Goal: Information Seeking & Learning: Learn about a topic

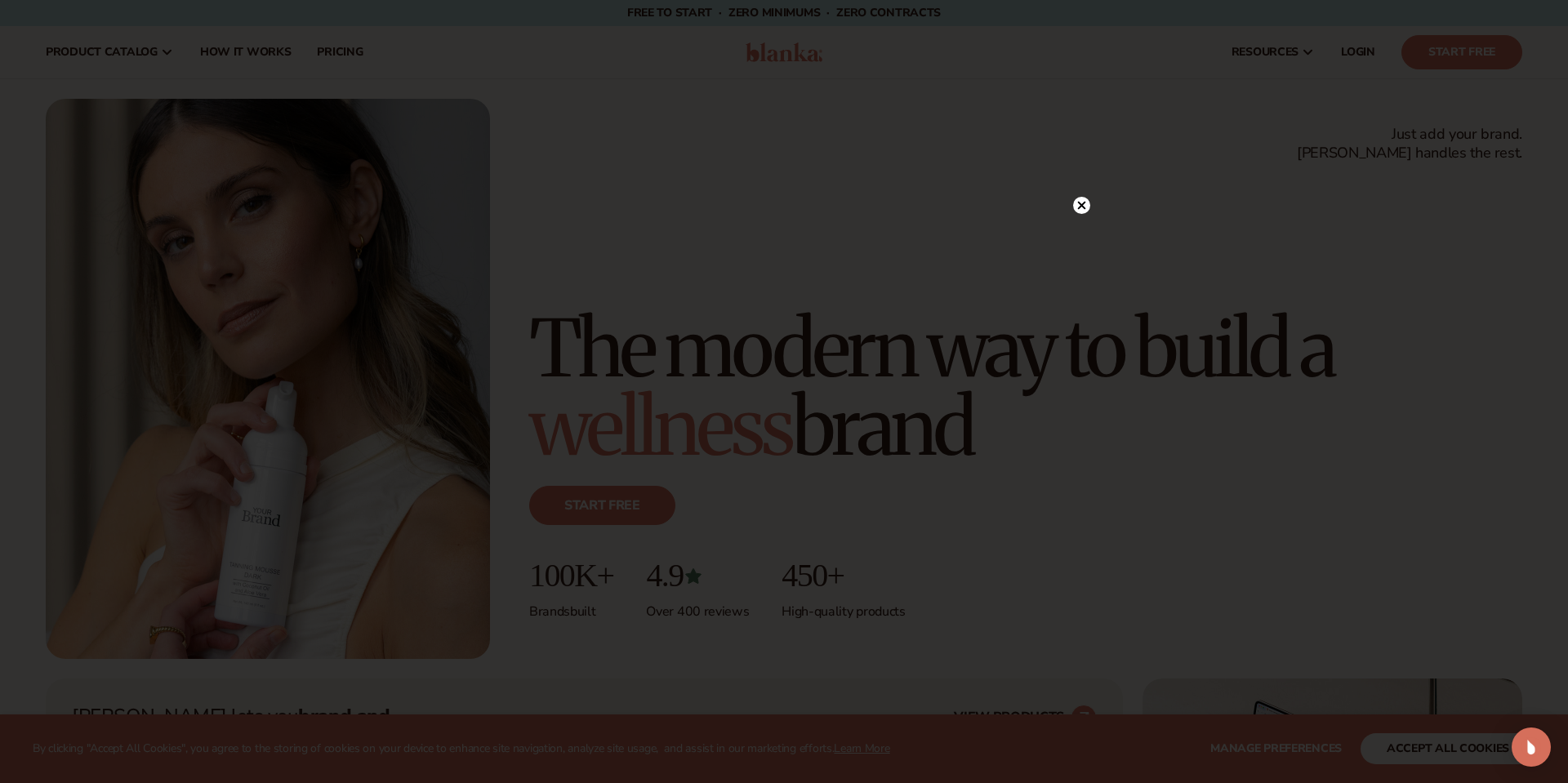
click at [1090, 203] on icon at bounding box center [1082, 205] width 17 height 17
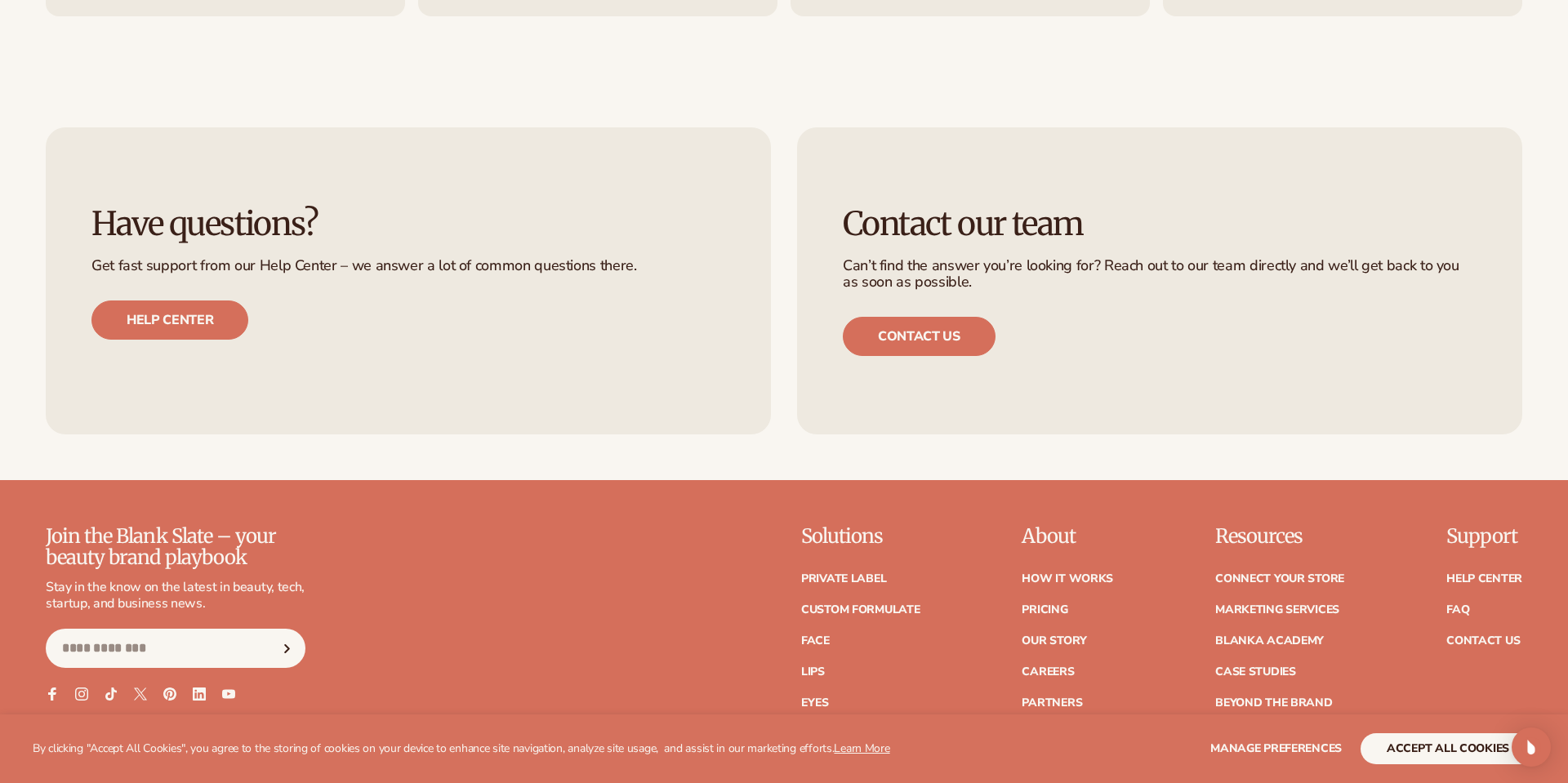
scroll to position [7397, 0]
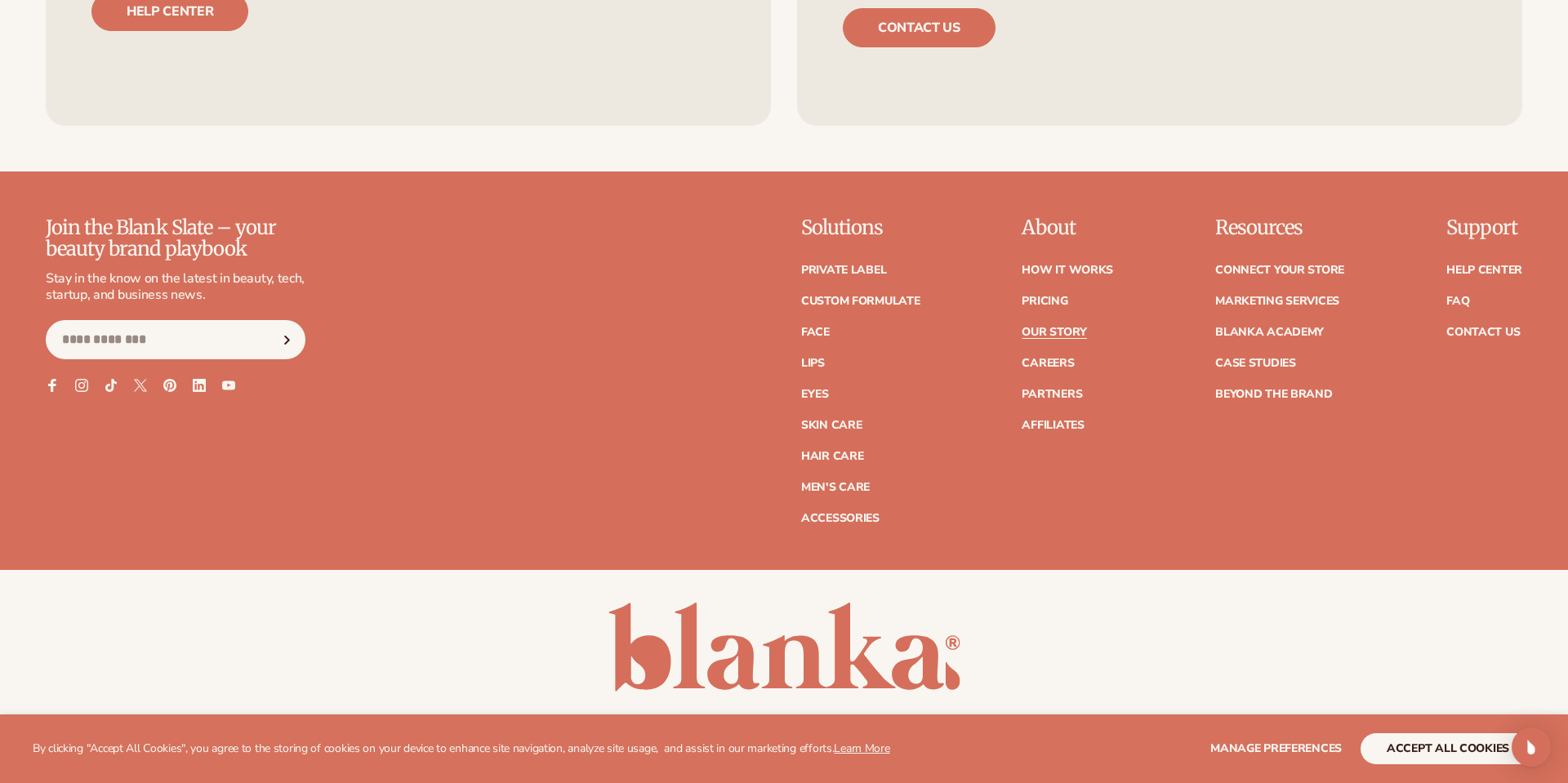
click at [1067, 333] on link "Our Story" at bounding box center [1055, 332] width 65 height 12
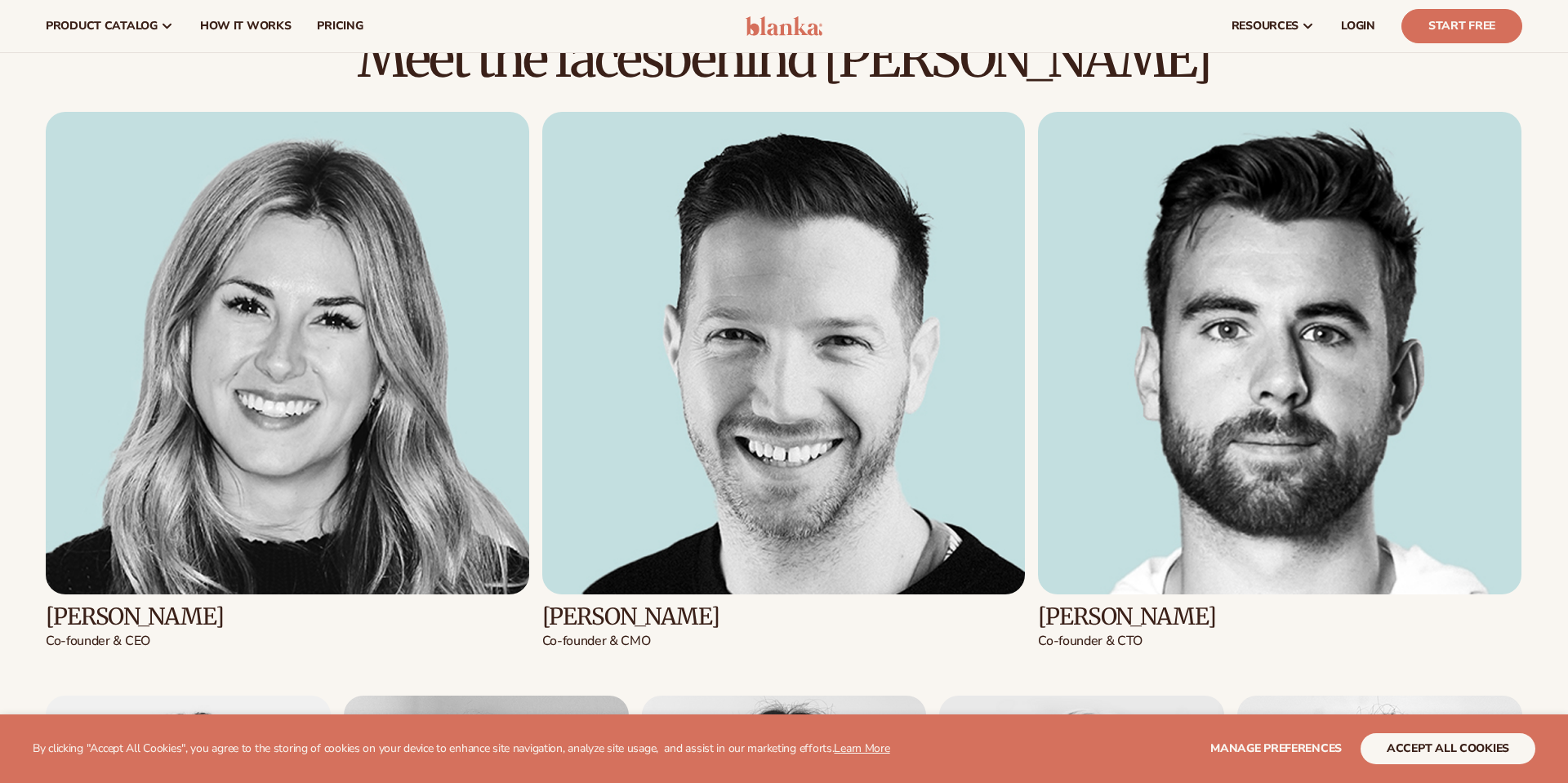
scroll to position [2049, 0]
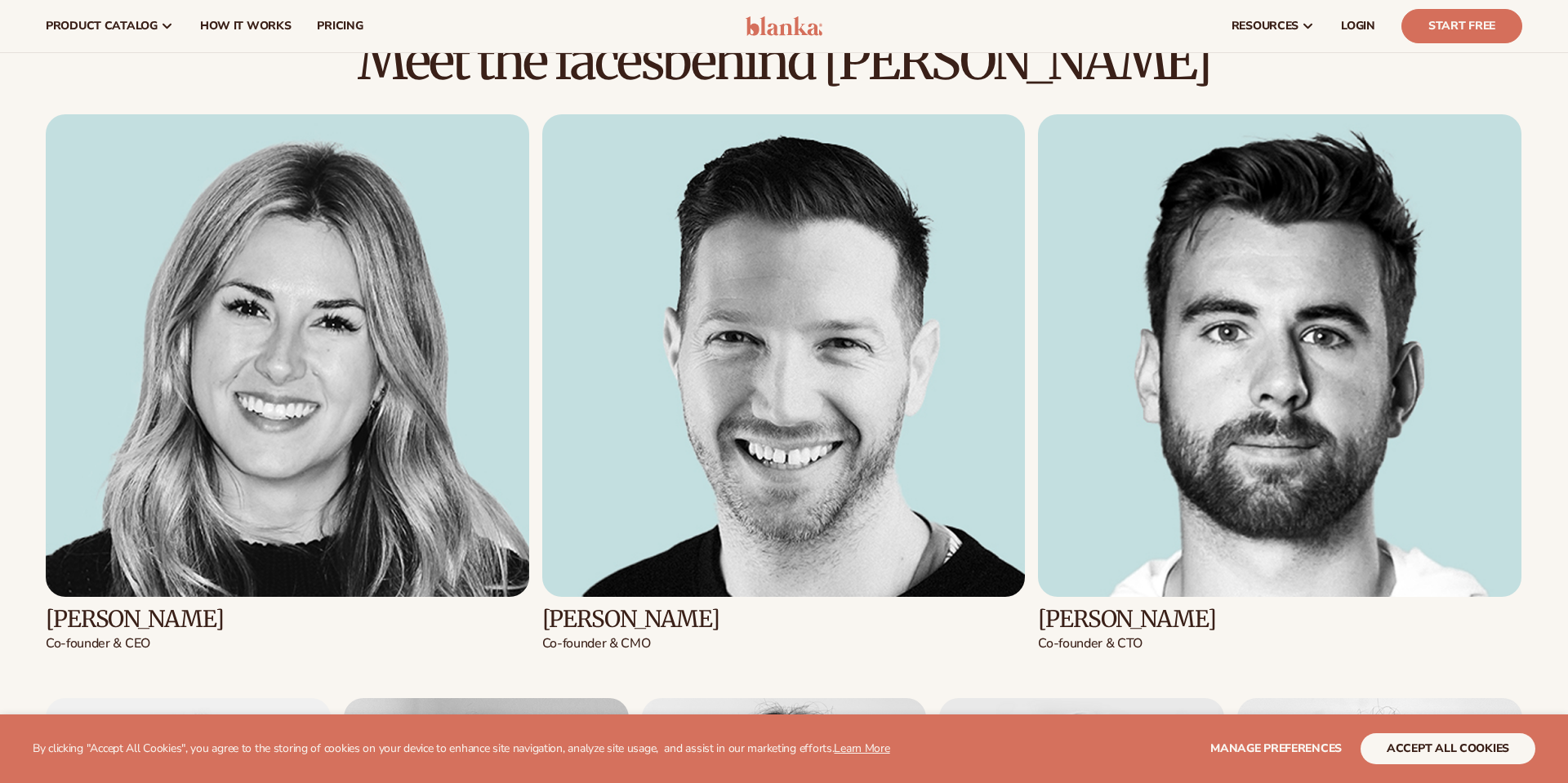
click at [322, 385] on img at bounding box center [288, 356] width 484 height 484
click at [274, 414] on img at bounding box center [288, 356] width 484 height 484
